Goal: Entertainment & Leisure: Consume media (video, audio)

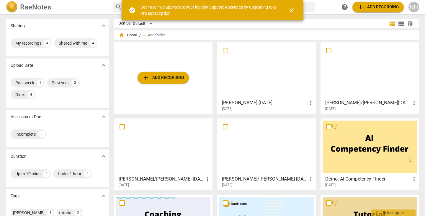
click at [258, 148] on div at bounding box center [266, 146] width 94 height 52
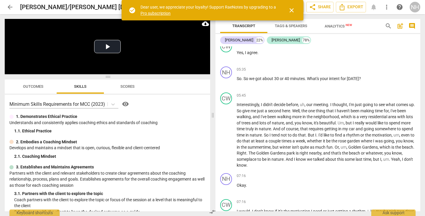
scroll to position [737, 0]
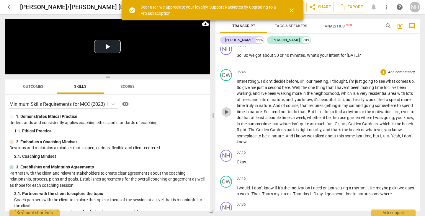
click at [225, 113] on span "play_arrow" at bounding box center [226, 111] width 7 height 7
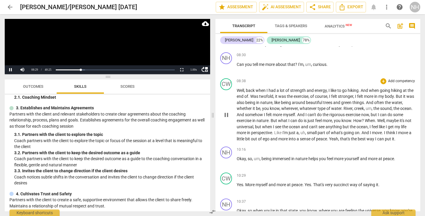
scroll to position [1003, 0]
click at [8, 69] on button "Pause" at bounding box center [11, 69] width 12 height 9
click at [11, 70] on button "Play" at bounding box center [11, 69] width 12 height 9
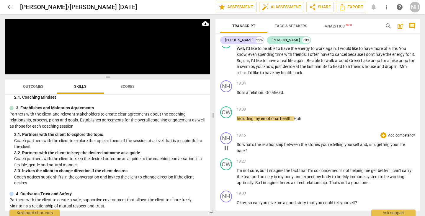
scroll to position [1829, 0]
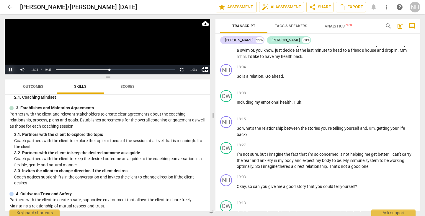
click at [12, 71] on button "Pause" at bounding box center [11, 69] width 12 height 9
click at [11, 71] on button "Play" at bounding box center [11, 69] width 12 height 9
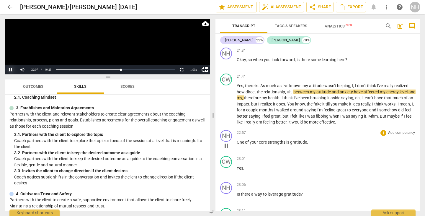
scroll to position [2183, 0]
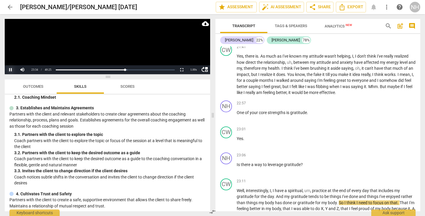
drag, startPoint x: 12, startPoint y: 71, endPoint x: 9, endPoint y: 74, distance: 4.6
click at [12, 70] on button "Pause" at bounding box center [11, 69] width 12 height 9
click at [11, 70] on button "Play" at bounding box center [11, 69] width 12 height 9
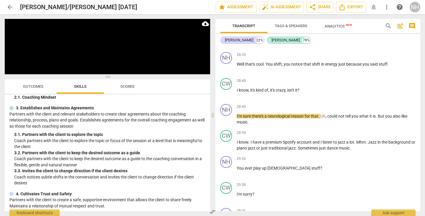
scroll to position [2625, 0]
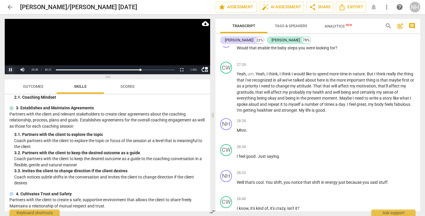
click at [11, 69] on button "Pause" at bounding box center [11, 69] width 12 height 9
click at [9, 69] on button "Play" at bounding box center [11, 69] width 12 height 9
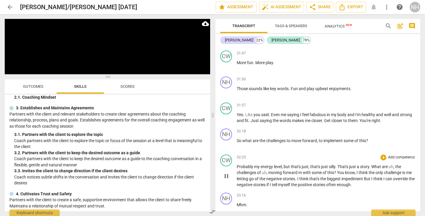
scroll to position [3182, 0]
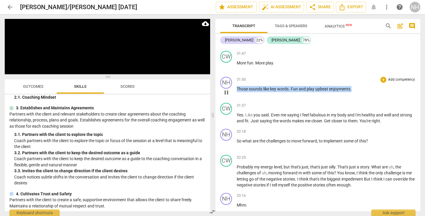
drag, startPoint x: 352, startPoint y: 106, endPoint x: 237, endPoint y: 106, distance: 114.5
click at [237, 92] on p "Those sounds like key words . Fun and play upbeat enjoyments ." at bounding box center [326, 89] width 179 height 6
copy p "Those sounds like key words . Fun and play upbeat enjoyments ."
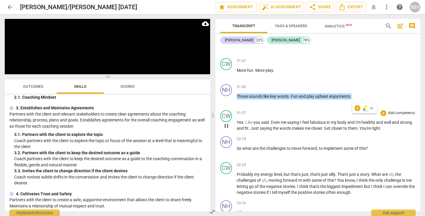
scroll to position [3175, 0]
drag, startPoint x: 236, startPoint y: 139, endPoint x: 360, endPoint y: 145, distance: 124.9
click at [358, 134] on div "CW play_arrow pause 31:57 + Add competency keyboard_arrow_right Yes . Like you …" at bounding box center [317, 121] width 205 height 26
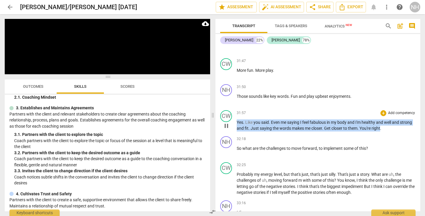
drag, startPoint x: 379, startPoint y: 146, endPoint x: 235, endPoint y: 141, distance: 144.0
click at [235, 134] on div "CW play_arrow pause 31:57 + Add competency keyboard_arrow_right Yes . Like you …" at bounding box center [317, 121] width 205 height 26
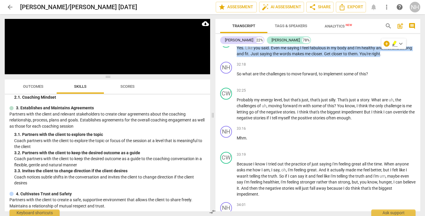
scroll to position [3241, 0]
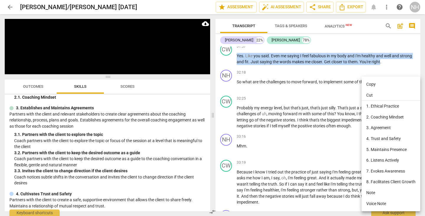
click at [364, 86] on li "Copy" at bounding box center [390, 84] width 59 height 11
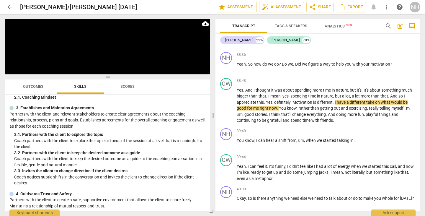
scroll to position [3899, 0]
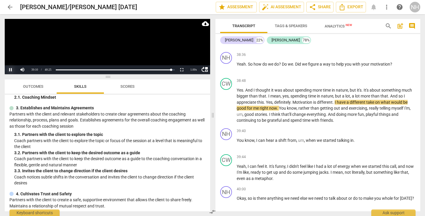
click at [10, 69] on button "Pause" at bounding box center [11, 69] width 12 height 9
click at [10, 8] on span "arrow_back" at bounding box center [9, 7] width 7 height 7
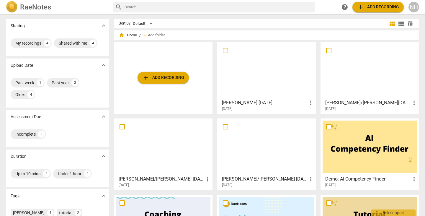
click at [357, 73] on div at bounding box center [369, 70] width 94 height 52
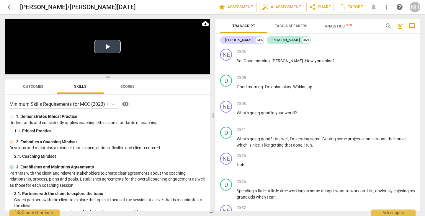
click at [106, 48] on button "Play Video" at bounding box center [107, 46] width 27 height 13
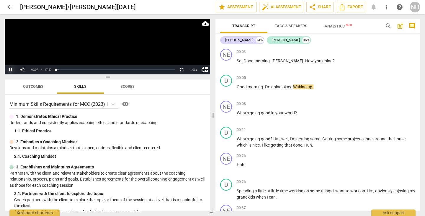
click at [13, 71] on button "Pause" at bounding box center [11, 69] width 12 height 9
click at [9, 11] on button "arrow_back" at bounding box center [10, 7] width 11 height 11
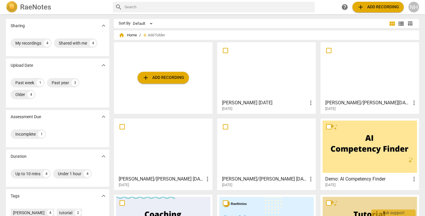
click at [178, 140] on div at bounding box center [163, 146] width 94 height 52
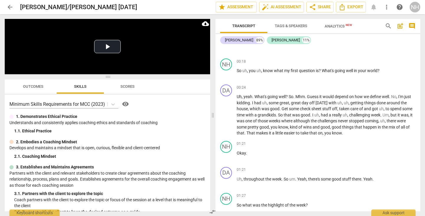
scroll to position [177, 0]
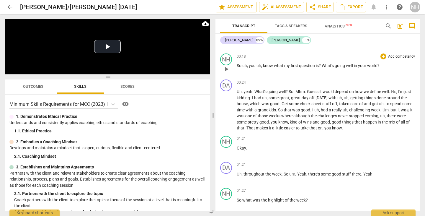
click at [225, 69] on span "play_arrow" at bounding box center [226, 68] width 7 height 7
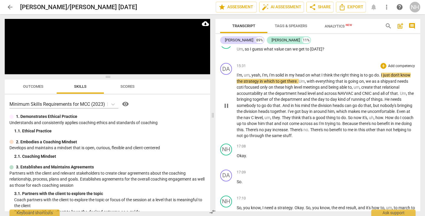
scroll to position [1386, 0]
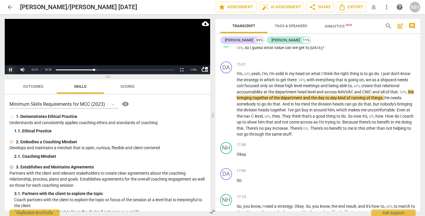
click at [11, 71] on button "Pause" at bounding box center [11, 69] width 12 height 9
click at [10, 69] on button "Play" at bounding box center [11, 69] width 12 height 9
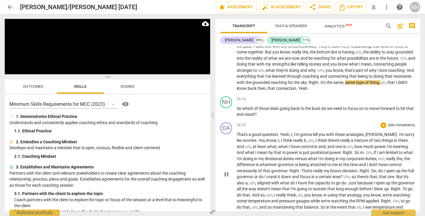
scroll to position [2183, 0]
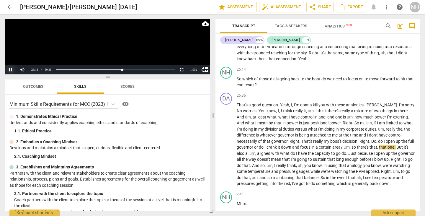
click at [9, 71] on button "Pause" at bounding box center [11, 69] width 12 height 9
click at [11, 4] on span "arrow_back" at bounding box center [9, 7] width 7 height 7
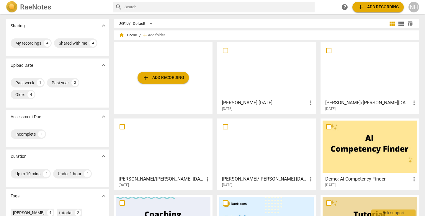
click at [368, 77] on div at bounding box center [369, 70] width 94 height 52
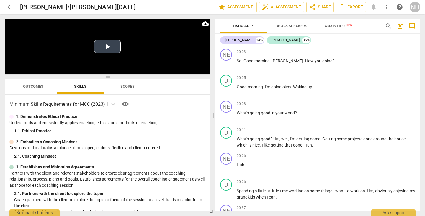
click at [108, 48] on button "Play Video" at bounding box center [107, 46] width 27 height 13
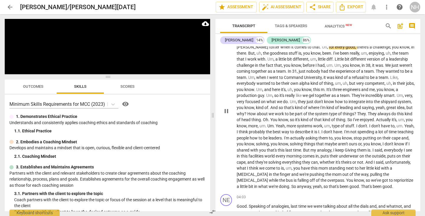
scroll to position [206, 0]
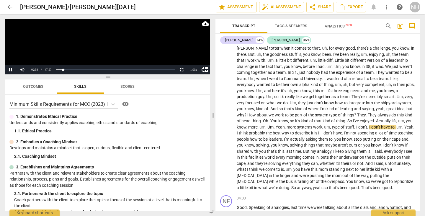
click at [178, 128] on div "1. Demonstrates Ethical Practice Understands and consistently applies coaching …" at bounding box center [107, 123] width 196 height 21
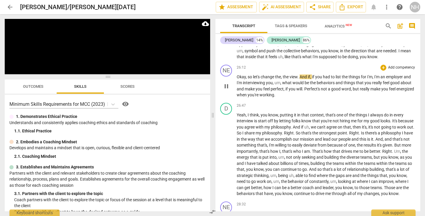
scroll to position [2537, 0]
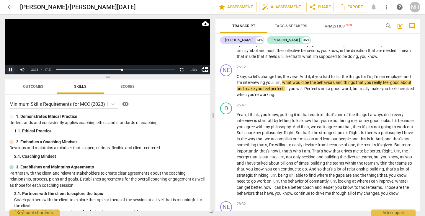
click at [12, 70] on button "Pause" at bounding box center [11, 69] width 12 height 9
